Goal: Find specific page/section: Find specific page/section

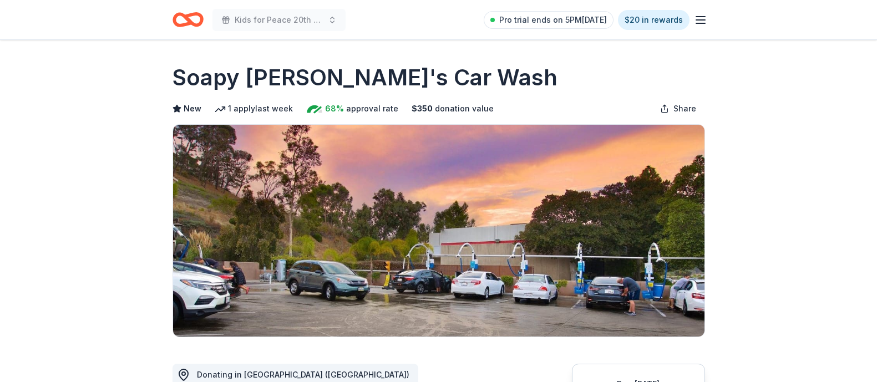
scroll to position [192, 0]
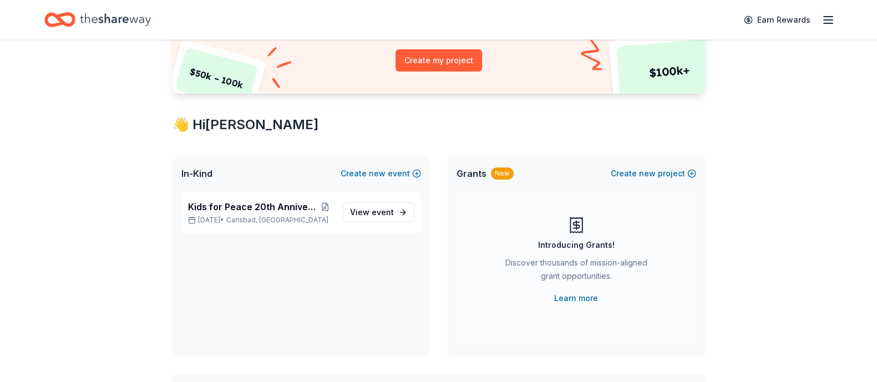
scroll to position [130, 0]
click at [368, 209] on span "View event" at bounding box center [372, 211] width 44 height 13
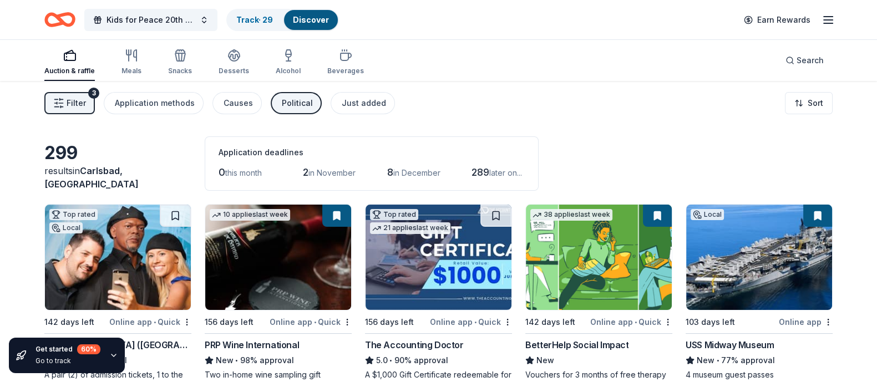
click at [72, 111] on button "Filter 3" at bounding box center [69, 103] width 50 height 22
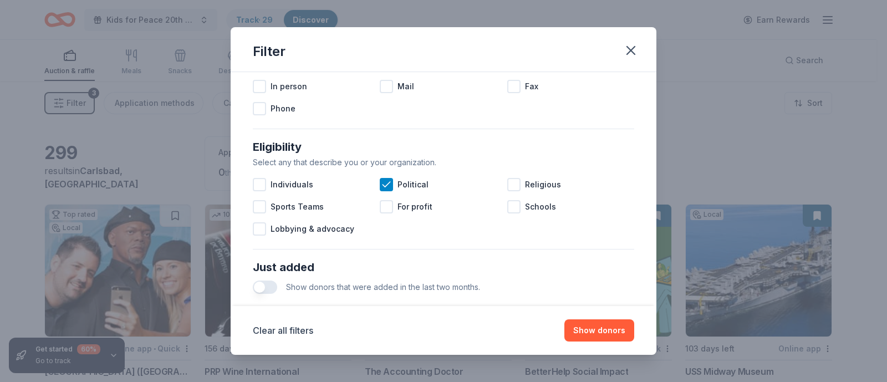
scroll to position [261, 0]
click at [383, 184] on icon at bounding box center [386, 182] width 11 height 11
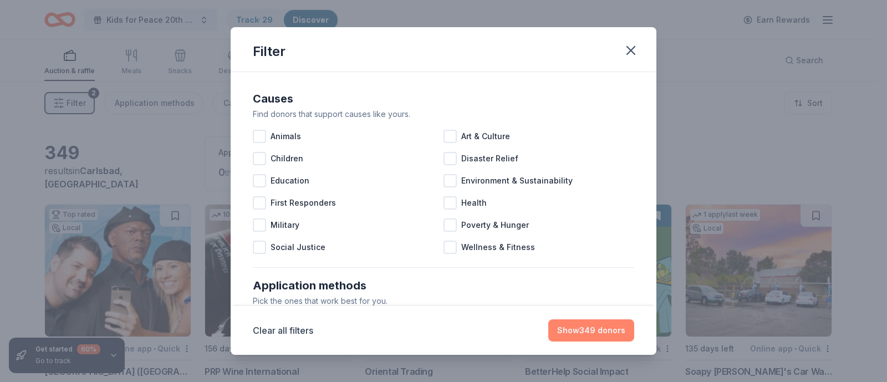
click at [604, 334] on button "Show 349 donors" at bounding box center [591, 330] width 86 height 22
